Goal: Task Accomplishment & Management: Manage account settings

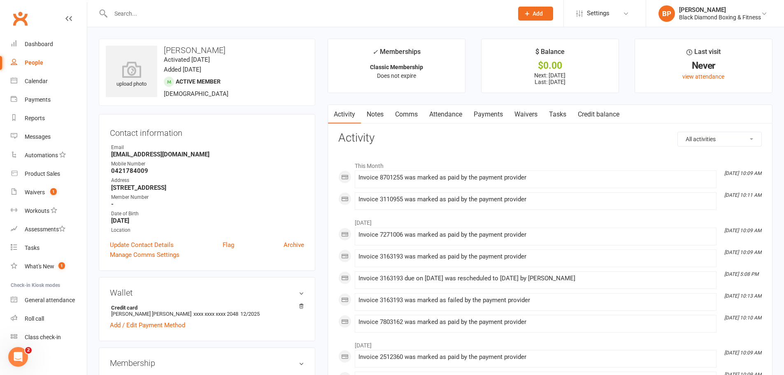
click at [175, 13] on input "text" at bounding box center [307, 14] width 399 height 12
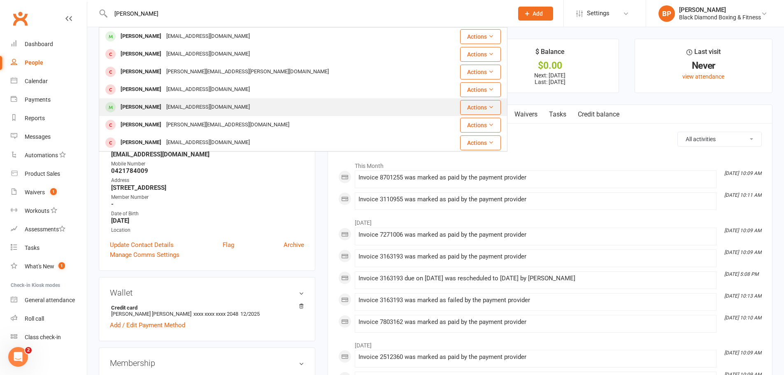
type input "[PERSON_NAME]"
click at [167, 104] on div "[EMAIL_ADDRESS][DOMAIN_NAME]" at bounding box center [208, 107] width 88 height 12
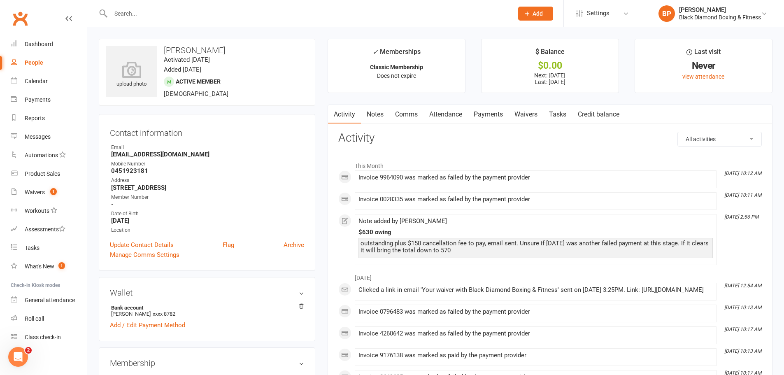
click at [488, 115] on link "Payments" at bounding box center [488, 114] width 41 height 19
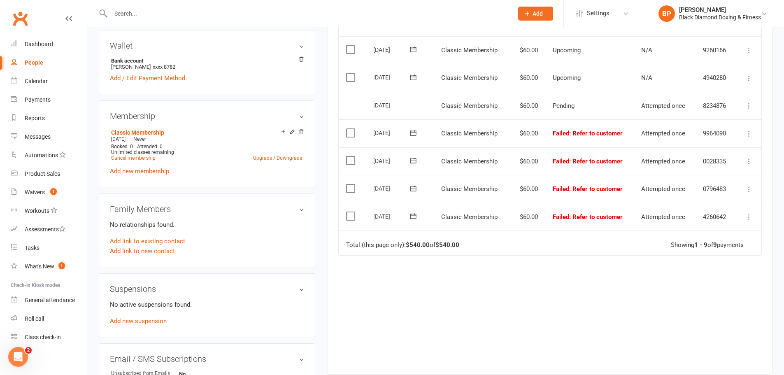
scroll to position [82, 0]
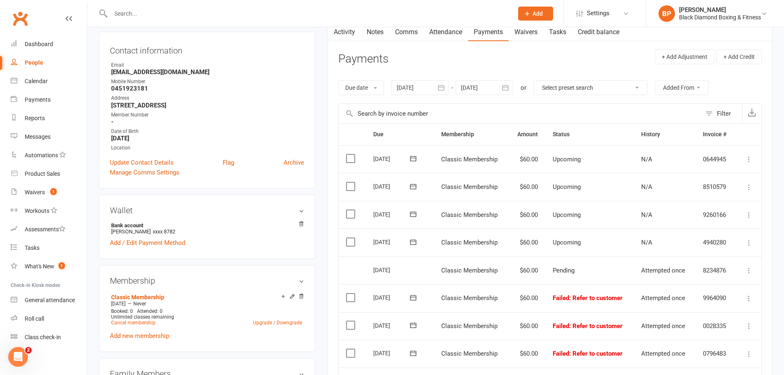
click at [207, 15] on input "text" at bounding box center [307, 14] width 399 height 12
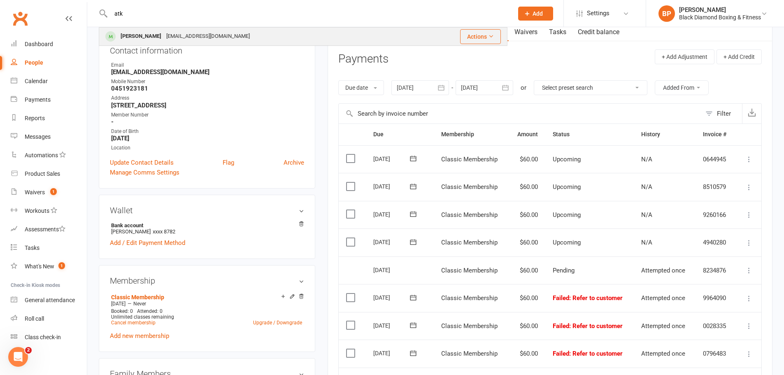
type input "atk"
click at [162, 34] on div "[PERSON_NAME]" at bounding box center [141, 36] width 46 height 12
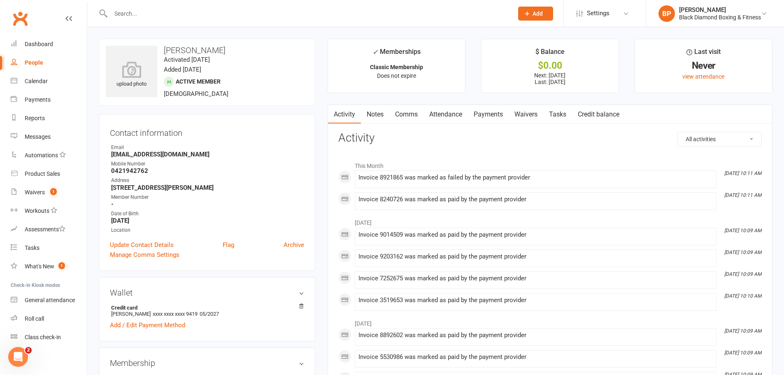
click at [490, 111] on link "Payments" at bounding box center [488, 114] width 41 height 19
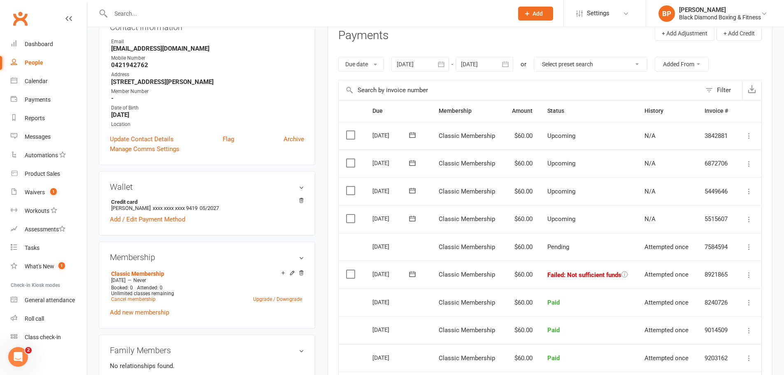
scroll to position [206, 0]
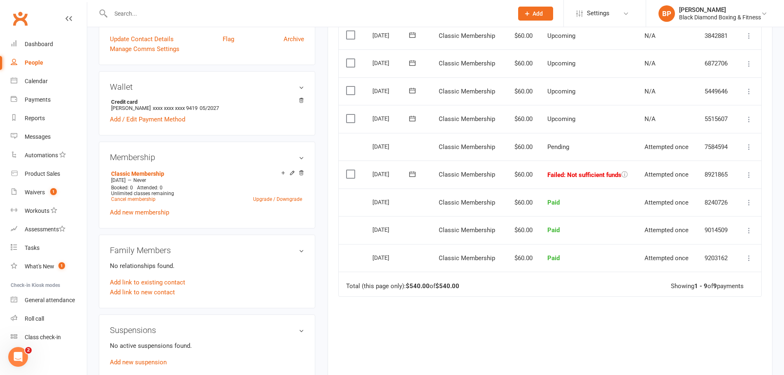
click at [745, 176] on icon at bounding box center [749, 175] width 8 height 8
click at [721, 201] on link "Mark as Paid (POS)" at bounding box center [712, 207] width 81 height 16
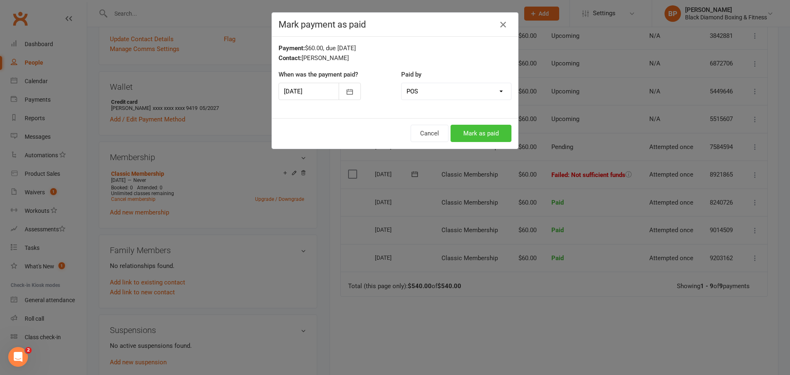
click at [491, 136] on button "Mark as paid" at bounding box center [480, 133] width 61 height 17
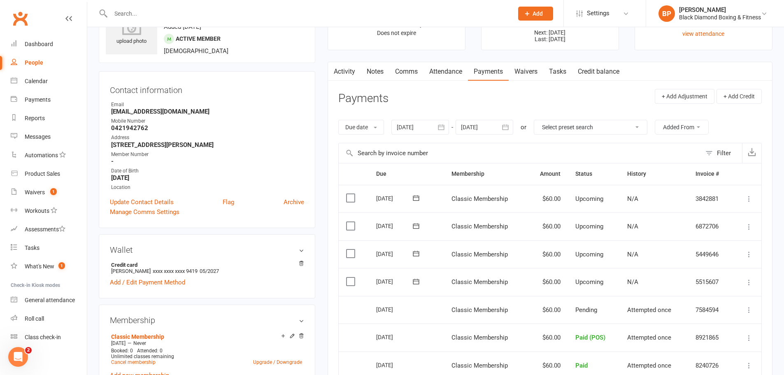
scroll to position [0, 0]
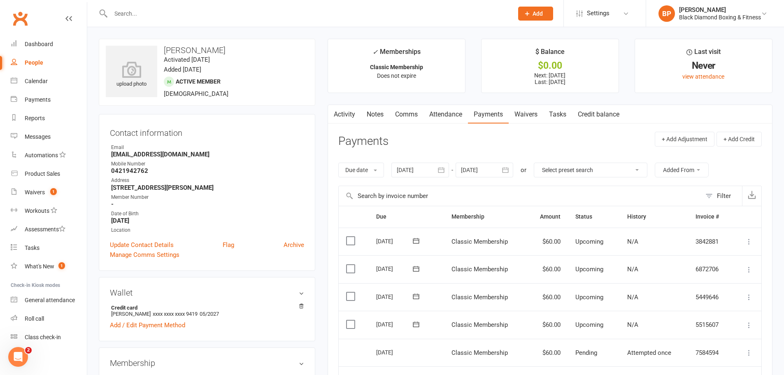
click at [523, 113] on link "Waivers" at bounding box center [526, 114] width 35 height 19
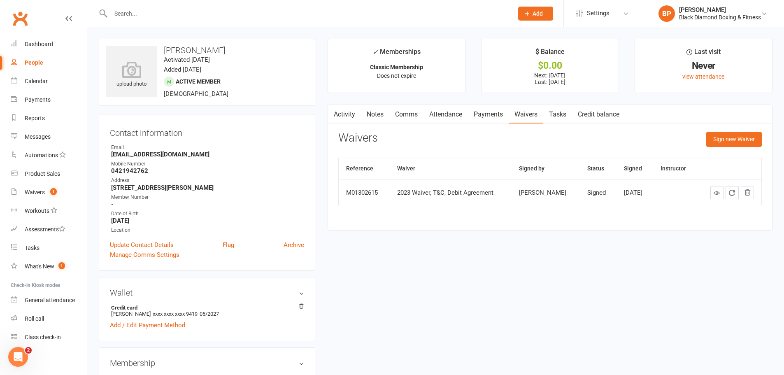
click at [744, 108] on nav "Activity Notes Comms Attendance Payments Waivers Tasks Credit balance" at bounding box center [550, 114] width 444 height 19
click at [342, 114] on link "Activity" at bounding box center [344, 114] width 33 height 19
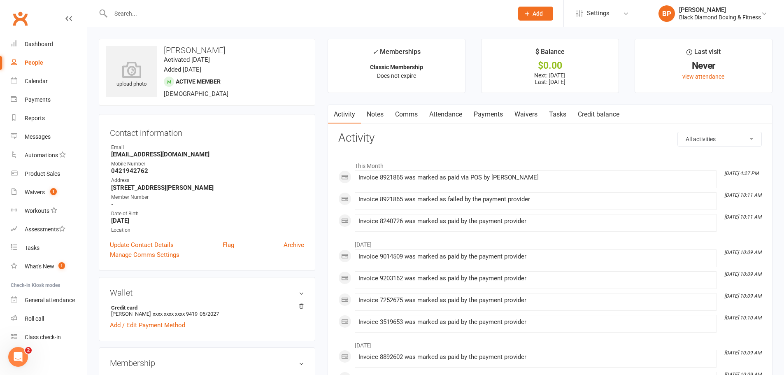
click at [481, 109] on link "Payments" at bounding box center [488, 114] width 41 height 19
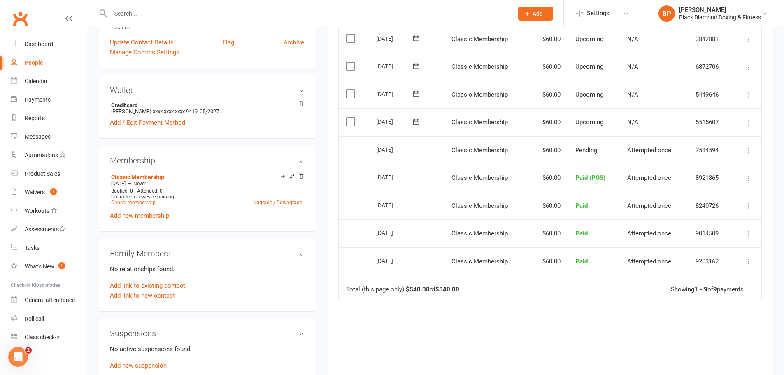
scroll to position [206, 0]
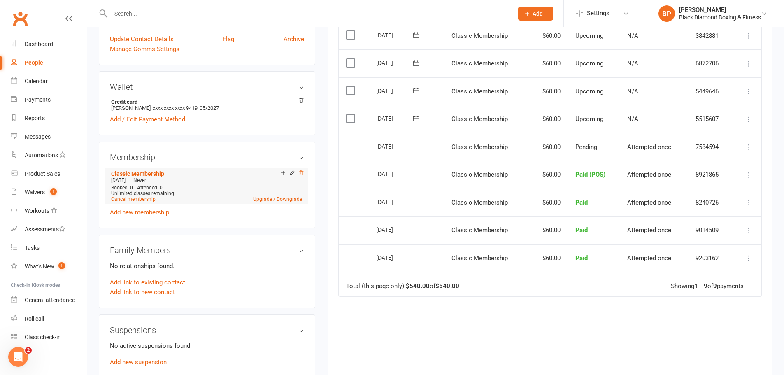
click at [303, 174] on icon at bounding box center [301, 173] width 6 height 6
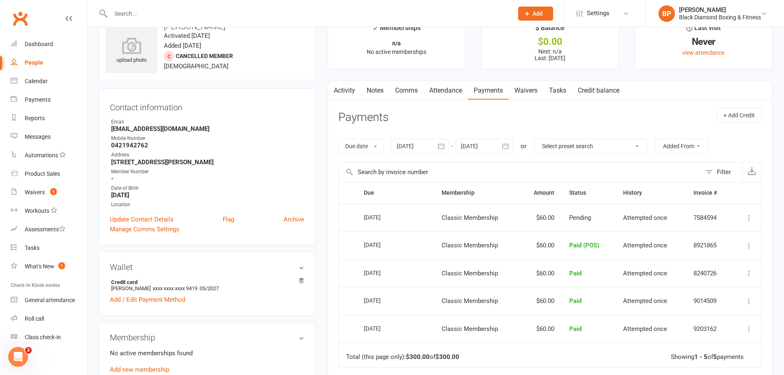
scroll to position [0, 0]
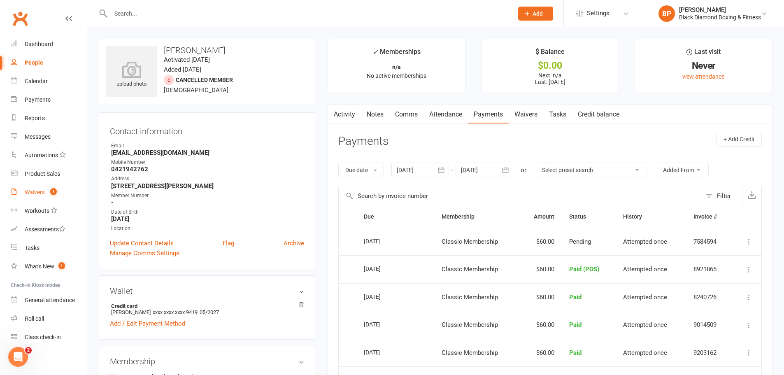
click at [29, 188] on link "Waivers 1" at bounding box center [49, 192] width 76 height 19
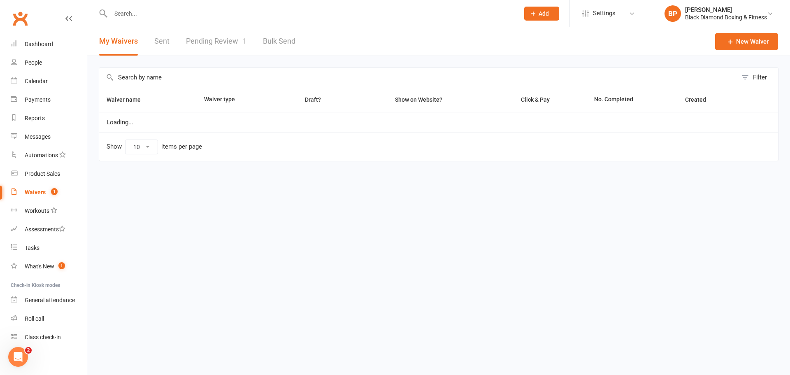
select select "50"
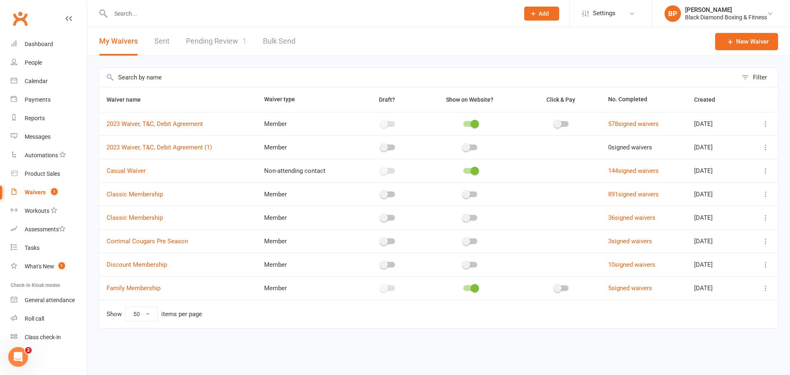
click at [220, 39] on link "Pending Review 1" at bounding box center [216, 41] width 60 height 28
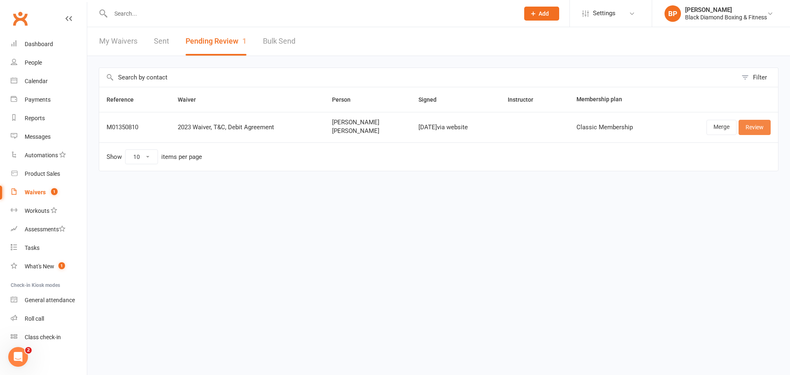
click at [756, 125] on link "Review" at bounding box center [754, 127] width 32 height 15
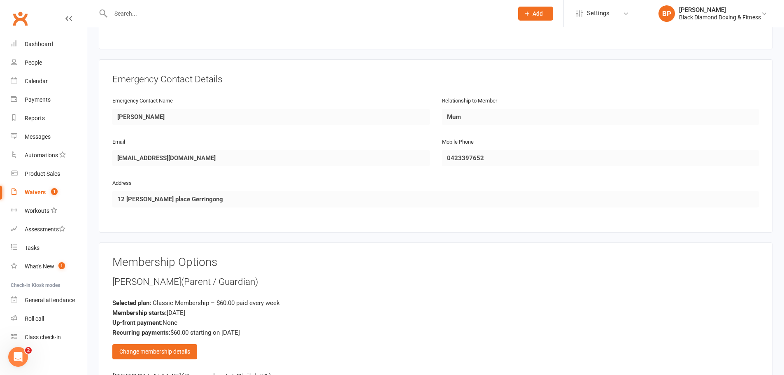
scroll to position [864, 0]
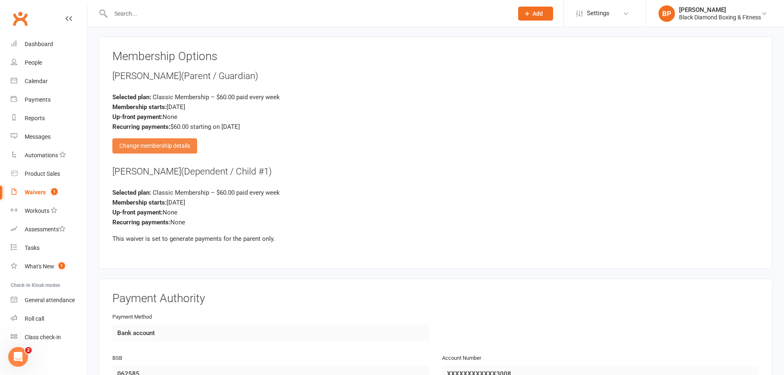
click at [160, 145] on div "Change membership details" at bounding box center [154, 145] width 85 height 15
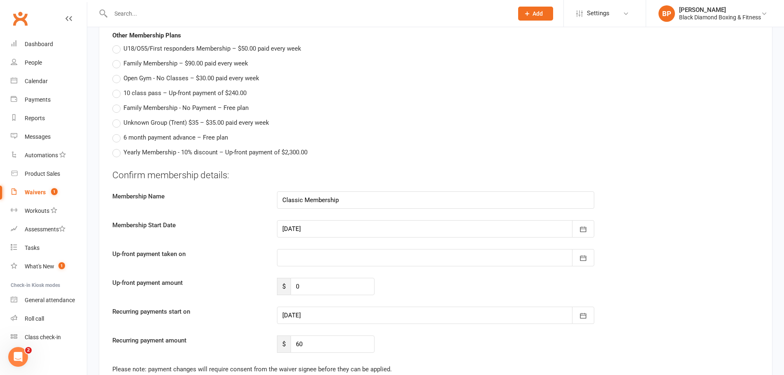
scroll to position [1070, 0]
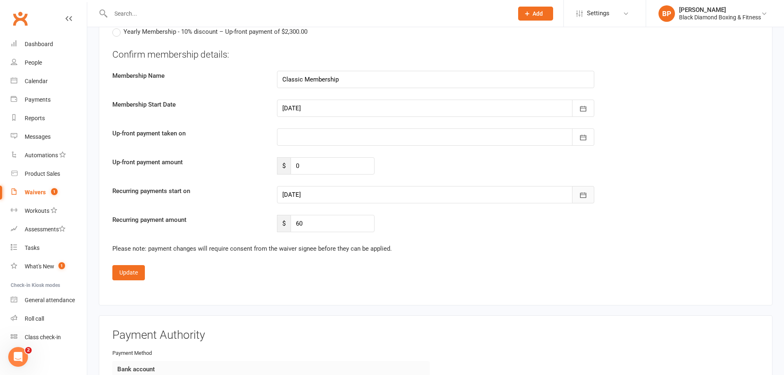
click at [591, 197] on button "button" at bounding box center [583, 194] width 22 height 17
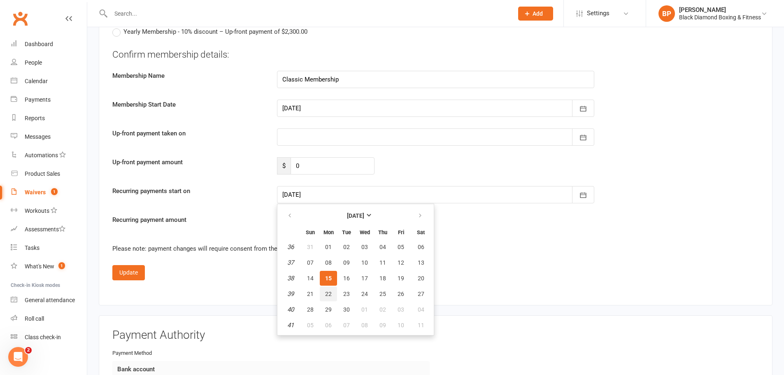
click at [334, 292] on button "22" at bounding box center [328, 293] width 17 height 15
type input "[DATE]"
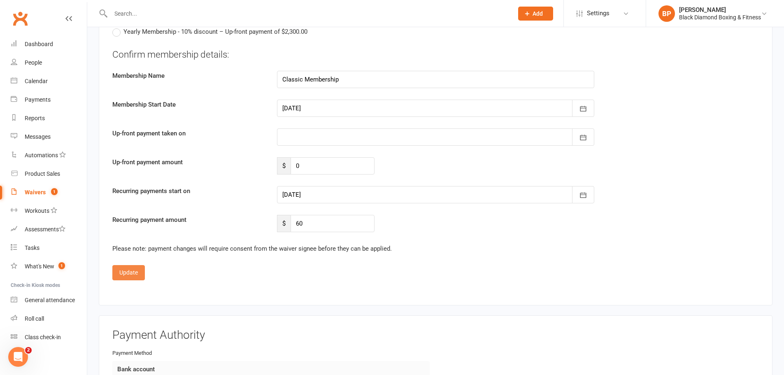
click at [128, 270] on button "Update" at bounding box center [128, 272] width 33 height 15
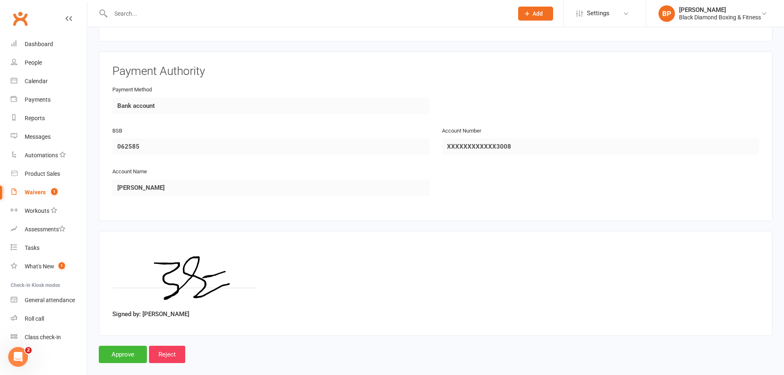
scroll to position [1103, 0]
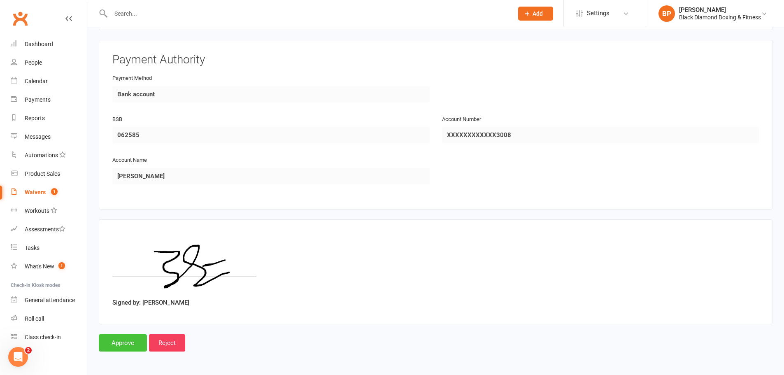
click at [125, 344] on input "Approve" at bounding box center [123, 342] width 48 height 17
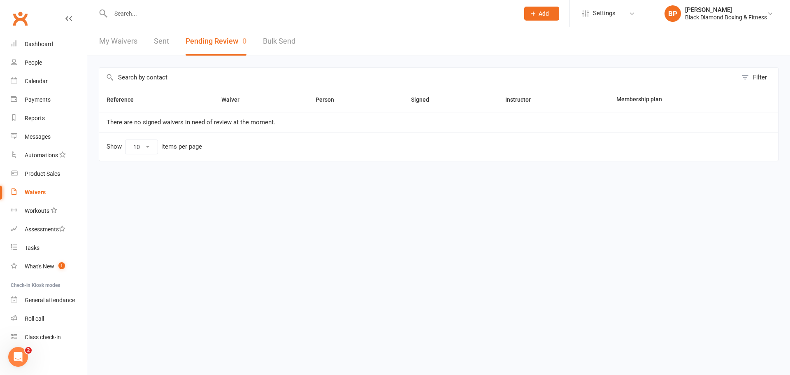
click at [343, 8] on input "text" at bounding box center [310, 14] width 405 height 12
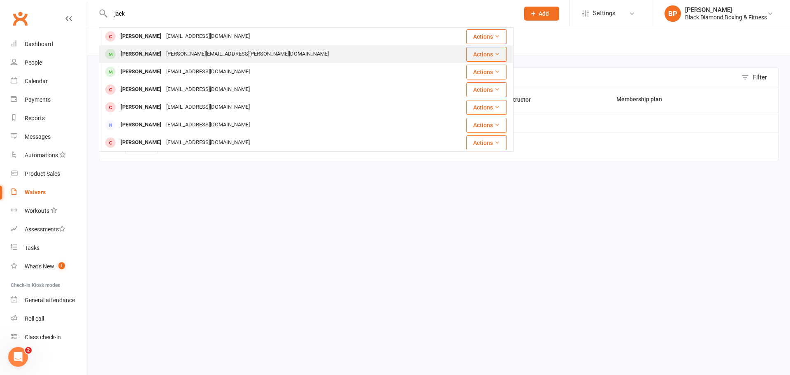
type input "jack"
click at [321, 61] on div "[PERSON_NAME] [PERSON_NAME][EMAIL_ADDRESS][PERSON_NAME][DOMAIN_NAME]" at bounding box center [272, 54] width 344 height 17
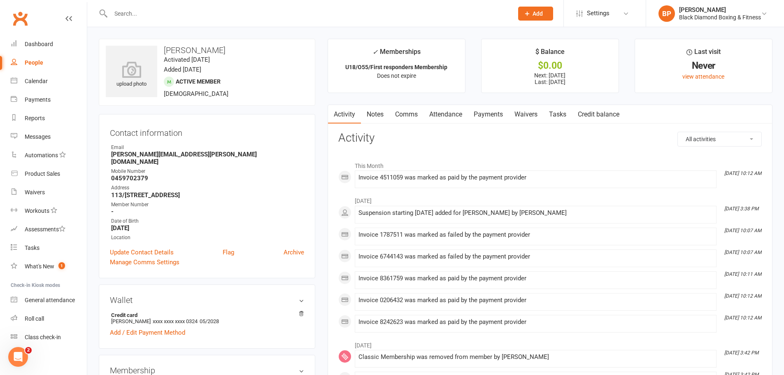
click at [488, 113] on link "Payments" at bounding box center [488, 114] width 41 height 19
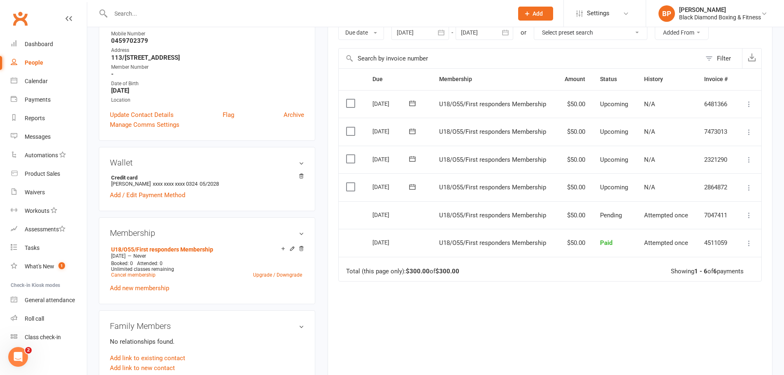
scroll to position [123, 0]
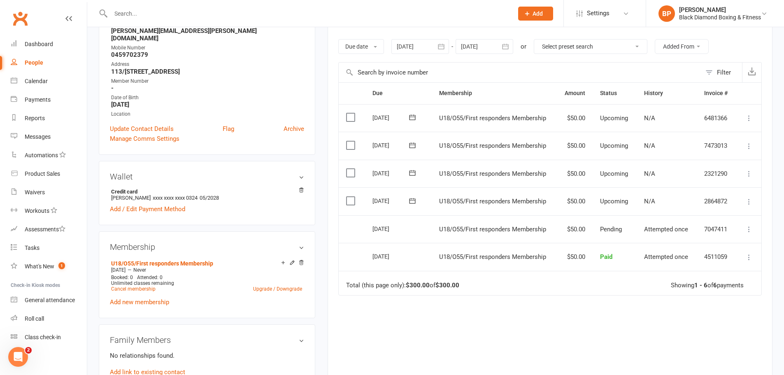
click at [444, 44] on icon "button" at bounding box center [441, 46] width 8 height 8
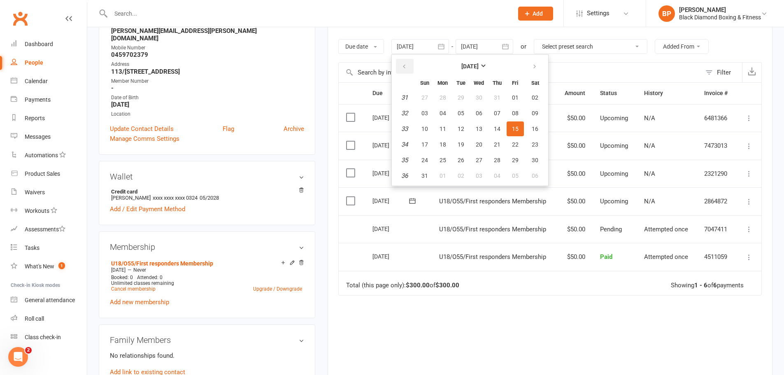
click at [406, 65] on icon "button" at bounding box center [404, 66] width 6 height 7
click at [465, 102] on button "03" at bounding box center [460, 97] width 17 height 15
type input "[DATE]"
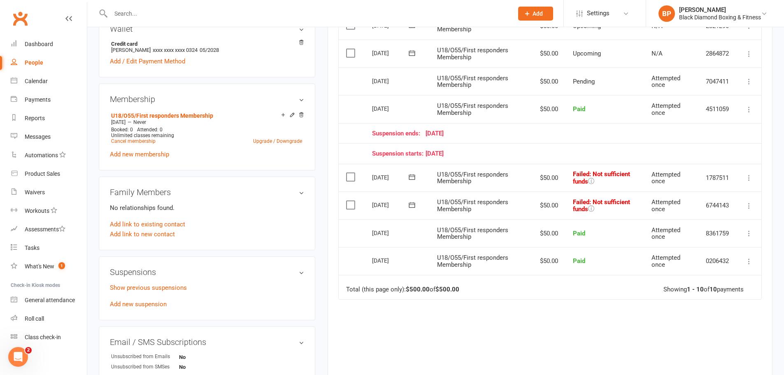
scroll to position [82, 0]
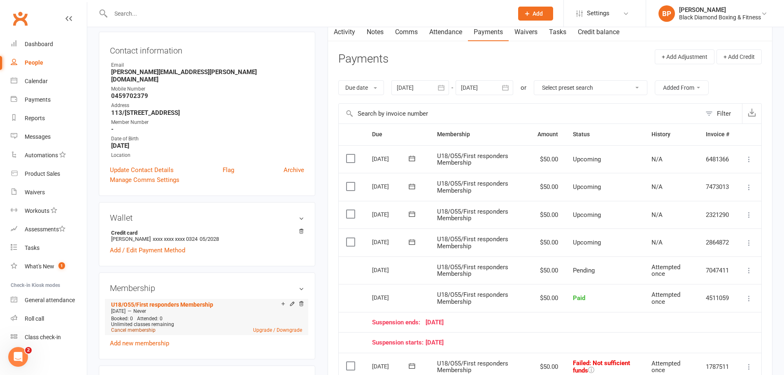
click at [132, 327] on link "Cancel membership" at bounding box center [133, 330] width 44 height 6
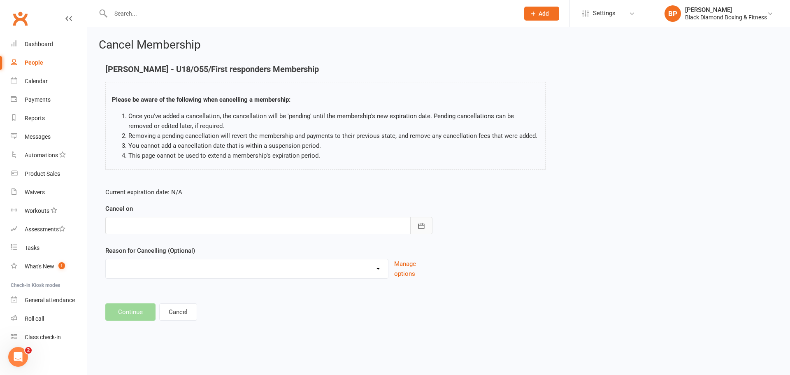
click at [430, 231] on button "button" at bounding box center [421, 225] width 22 height 17
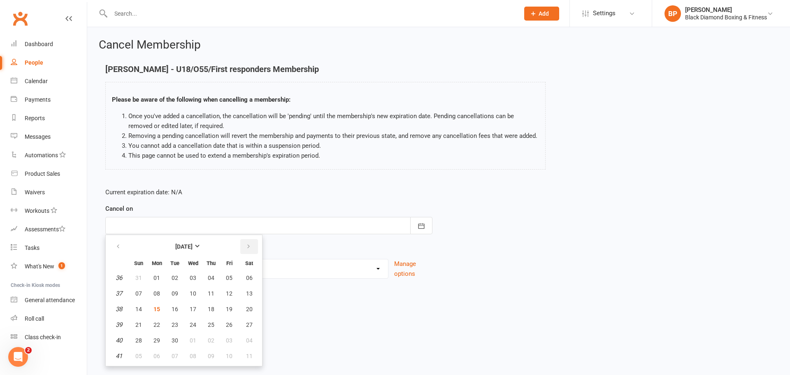
click at [249, 246] on icon "button" at bounding box center [249, 246] width 6 height 7
click at [205, 307] on button "16" at bounding box center [210, 309] width 17 height 15
type input "[DATE]"
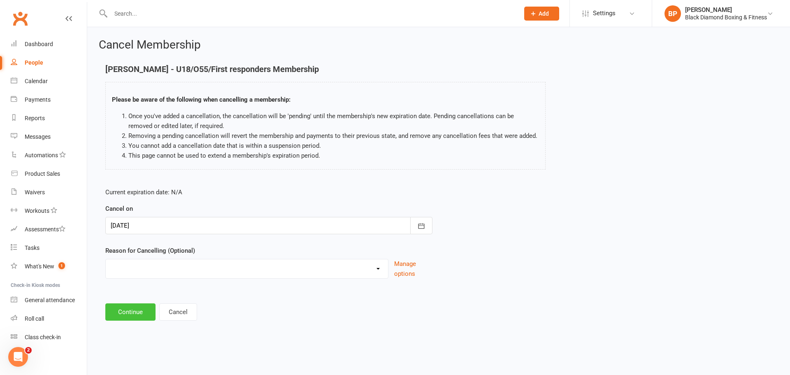
click at [154, 310] on button "Continue" at bounding box center [130, 311] width 50 height 17
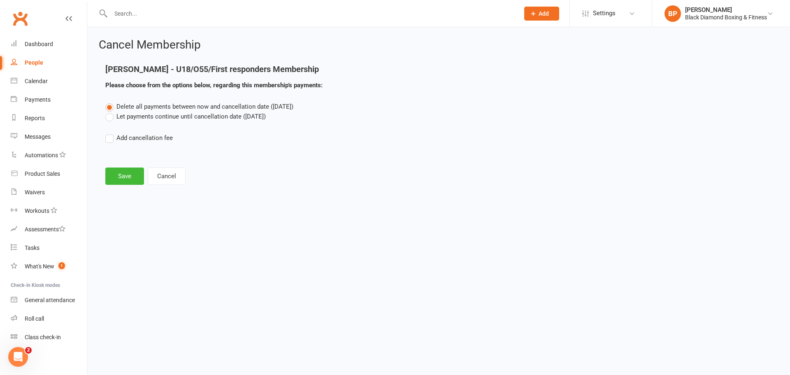
click at [146, 116] on label "Let payments continue until cancellation date ([DATE])" at bounding box center [185, 116] width 160 height 10
click at [111, 111] on input "Let payments continue until cancellation date ([DATE])" at bounding box center [107, 111] width 5 height 0
click at [126, 177] on button "Save" at bounding box center [124, 175] width 39 height 17
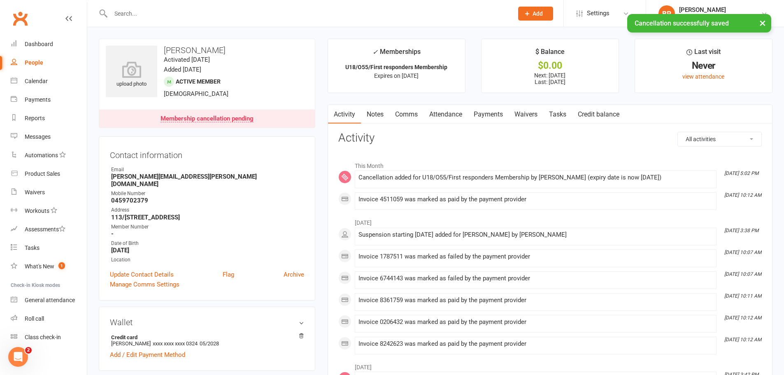
click at [494, 114] on link "Payments" at bounding box center [488, 114] width 41 height 19
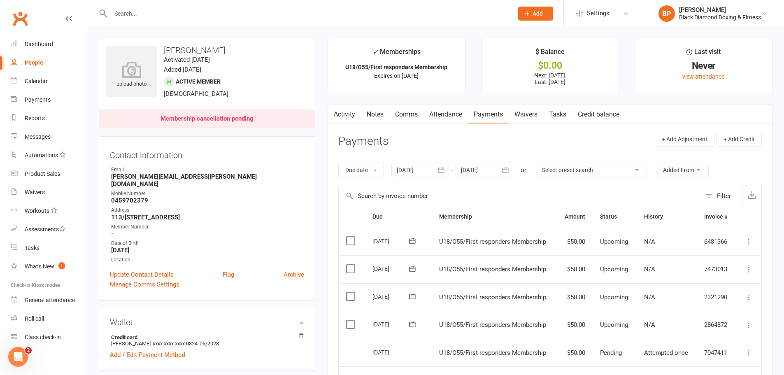
click at [323, 16] on input "text" at bounding box center [307, 14] width 399 height 12
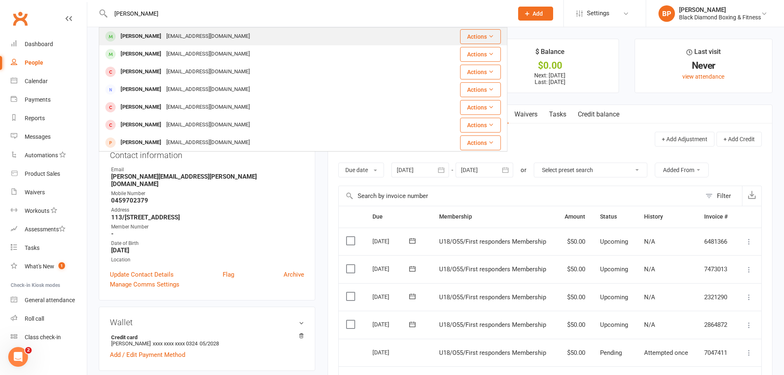
type input "[PERSON_NAME]"
click at [290, 37] on div "[PERSON_NAME] [PERSON_NAME][EMAIL_ADDRESS][DOMAIN_NAME]" at bounding box center [263, 36] width 327 height 17
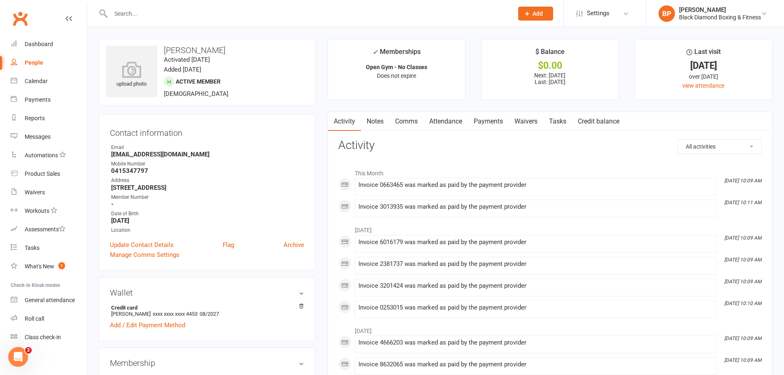
click at [497, 124] on link "Payments" at bounding box center [488, 121] width 41 height 19
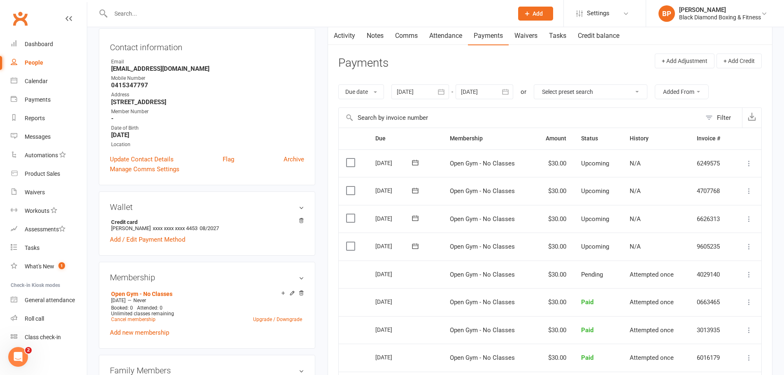
scroll to position [82, 0]
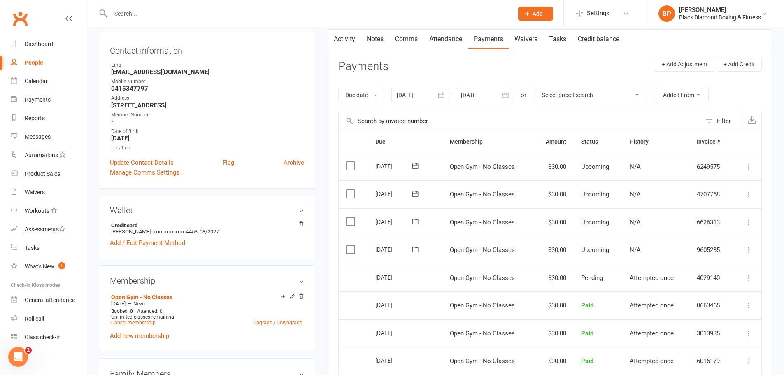
click at [504, 93] on icon "button" at bounding box center [505, 95] width 8 height 8
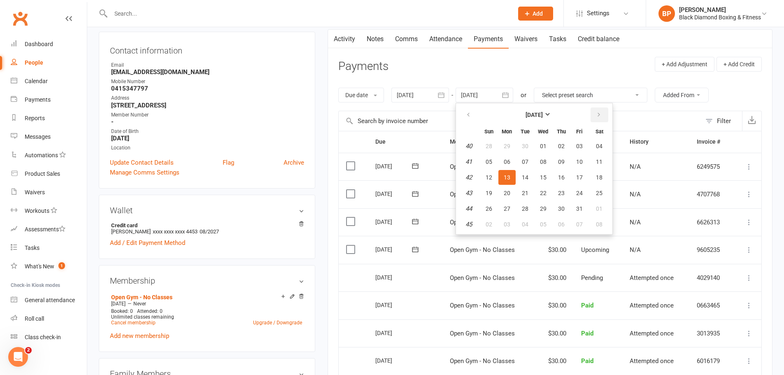
click at [597, 116] on icon "button" at bounding box center [599, 114] width 6 height 7
click at [599, 210] on span "29" at bounding box center [599, 208] width 7 height 7
type input "[DATE]"
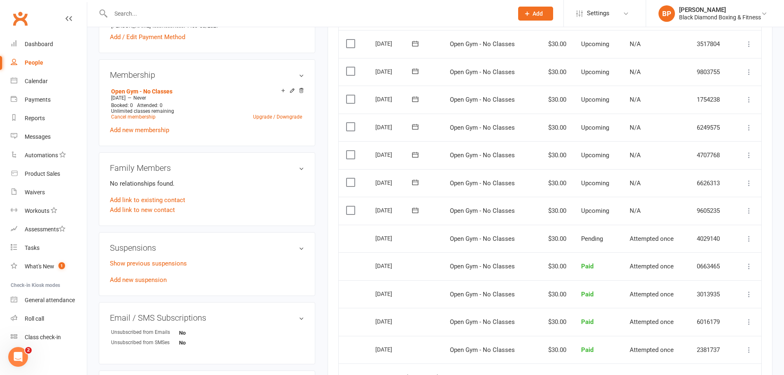
scroll to position [247, 0]
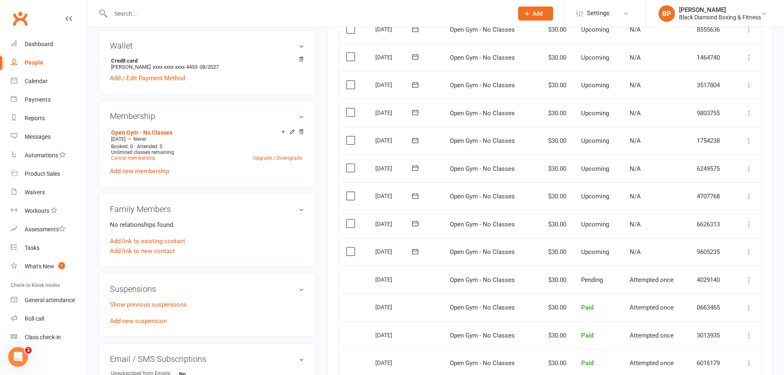
click at [748, 167] on icon at bounding box center [749, 169] width 8 height 8
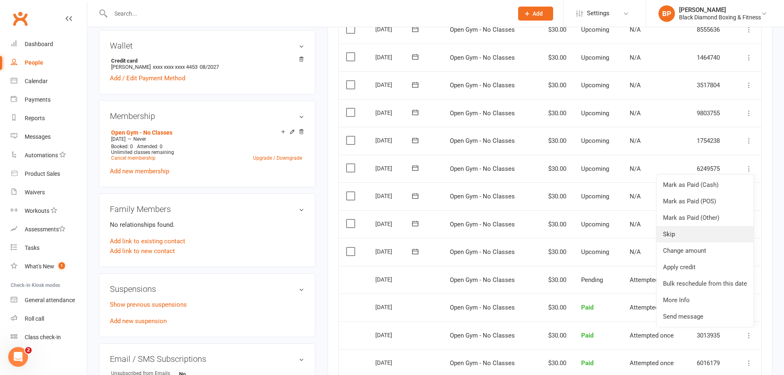
click at [708, 237] on link "Skip" at bounding box center [704, 234] width 97 height 16
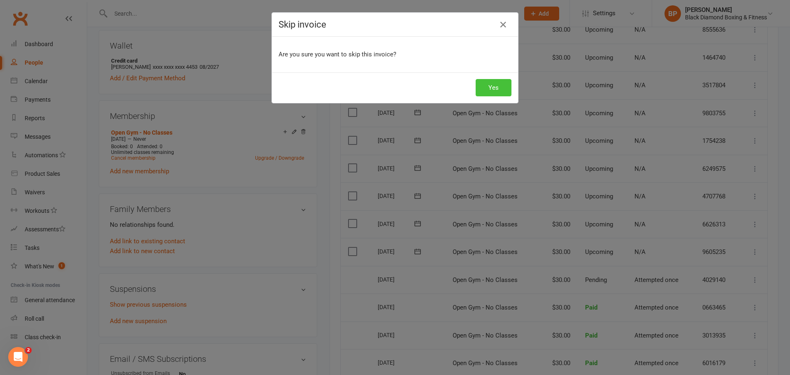
click at [499, 81] on button "Yes" at bounding box center [494, 87] width 36 height 17
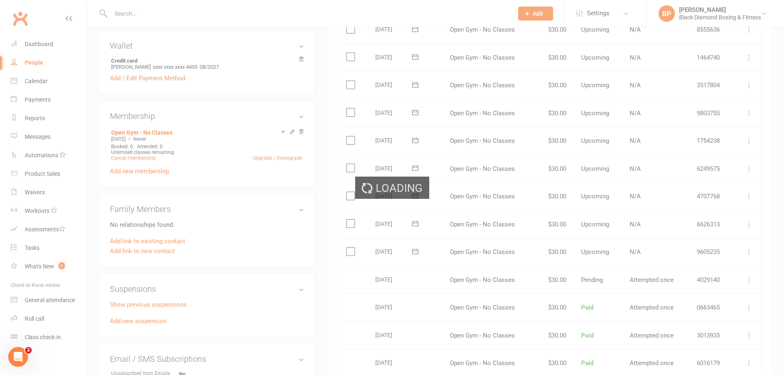
scroll to position [165, 0]
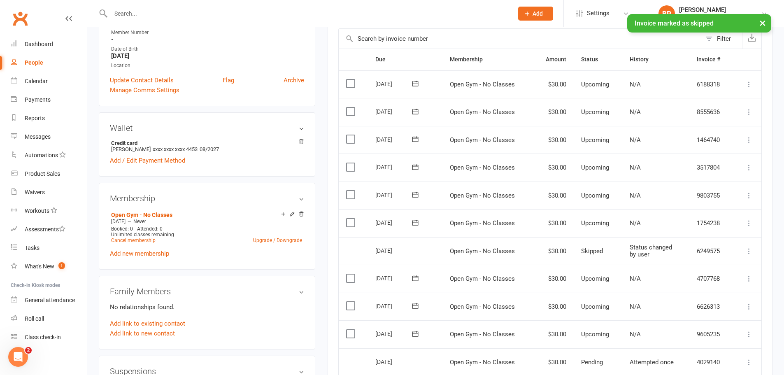
click at [746, 219] on icon at bounding box center [749, 223] width 8 height 8
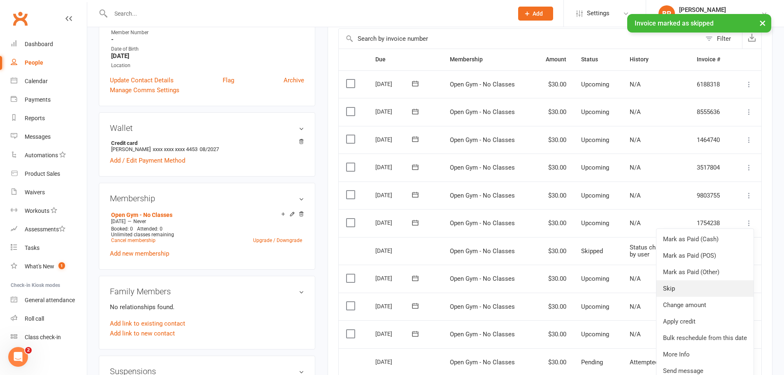
click at [701, 289] on link "Skip" at bounding box center [704, 288] width 97 height 16
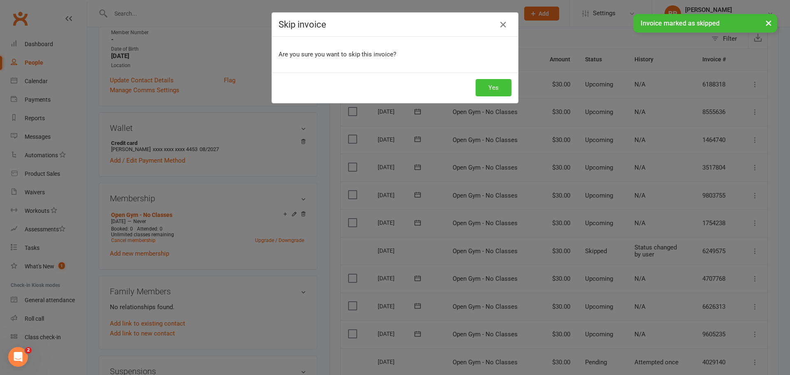
click at [495, 89] on button "Yes" at bounding box center [494, 87] width 36 height 17
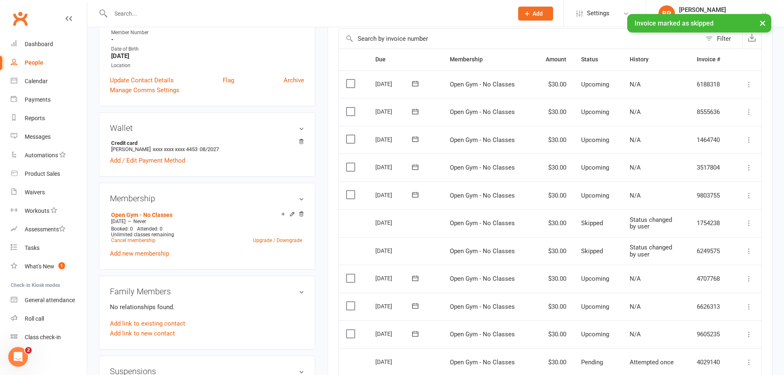
click at [749, 194] on icon at bounding box center [749, 195] width 8 height 8
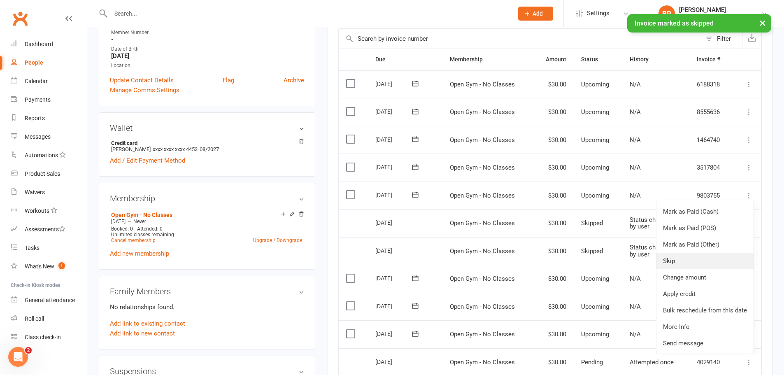
click at [670, 258] on link "Skip" at bounding box center [704, 261] width 97 height 16
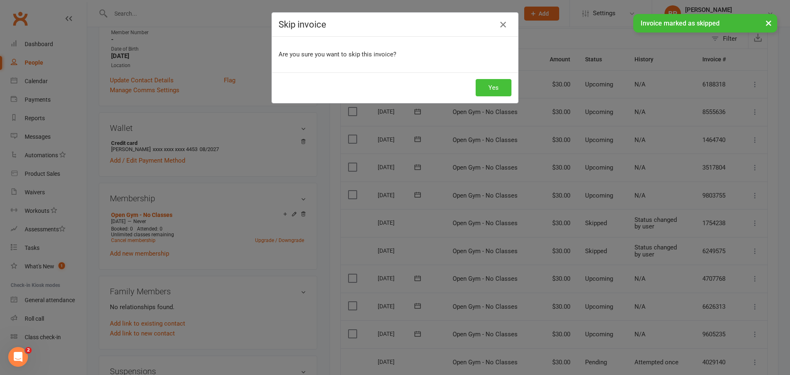
click at [502, 83] on button "Yes" at bounding box center [494, 87] width 36 height 17
